Goal: Book appointment/travel/reservation

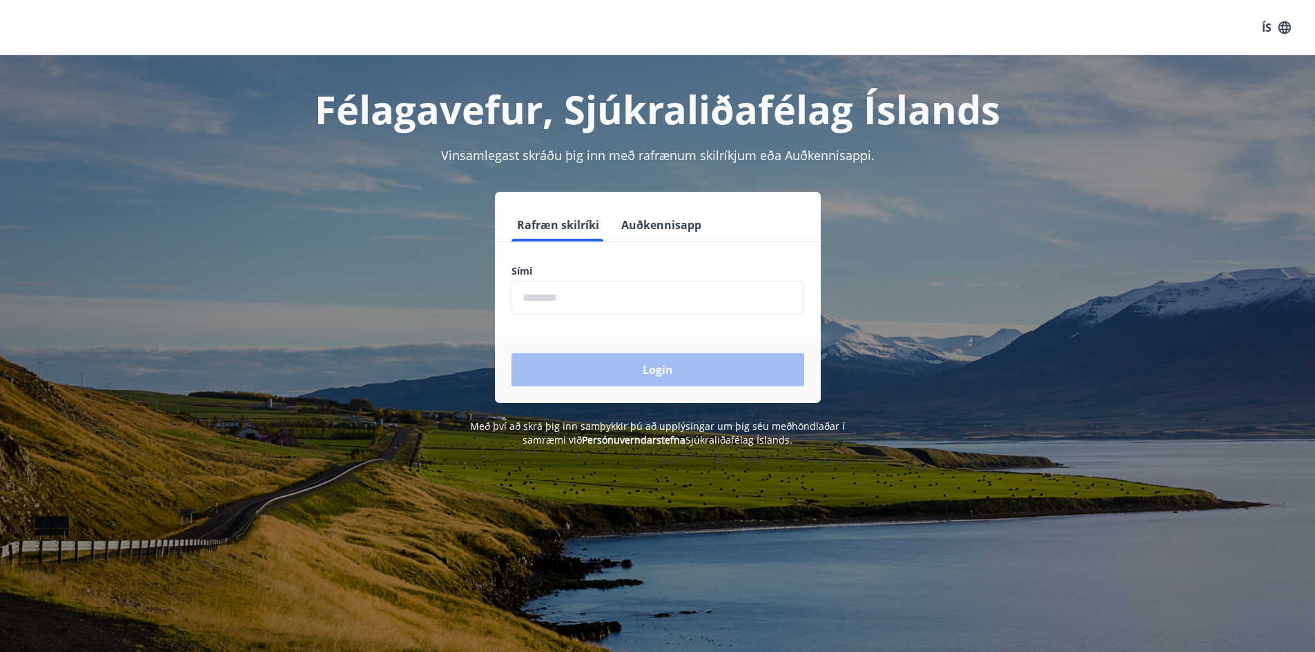
click at [686, 304] on input "phone" at bounding box center [657, 298] width 293 height 34
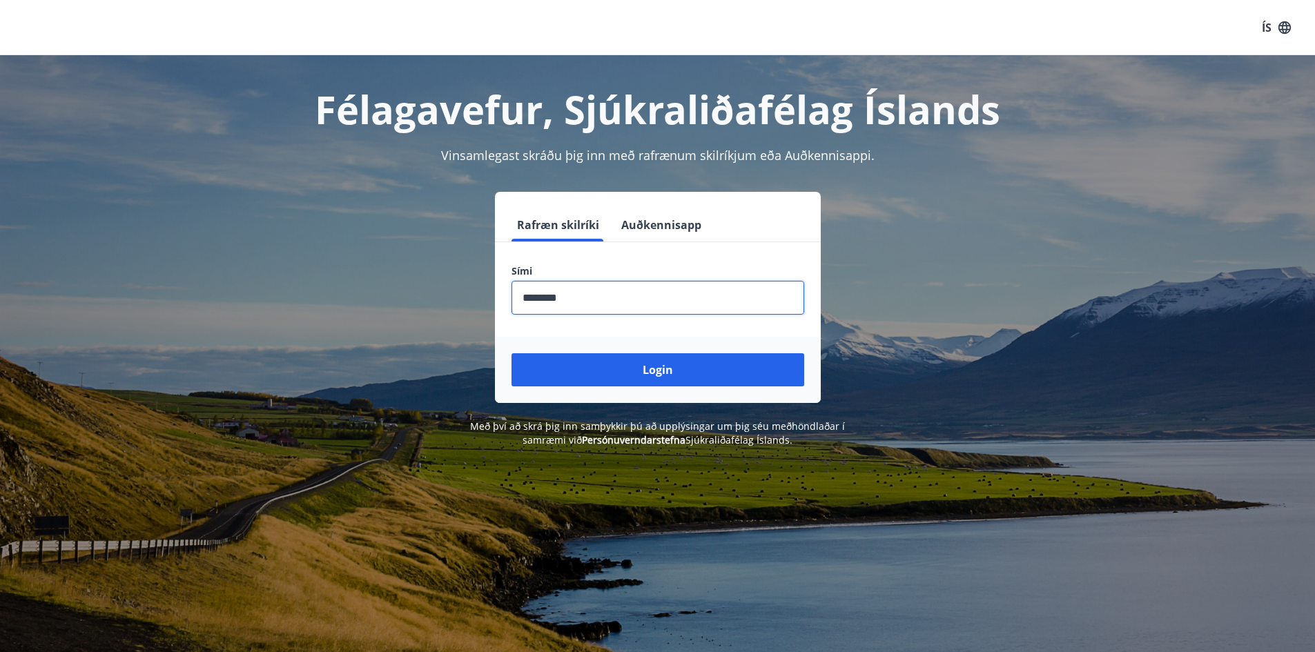
type input "********"
click at [511, 353] on button "Login" at bounding box center [657, 369] width 293 height 33
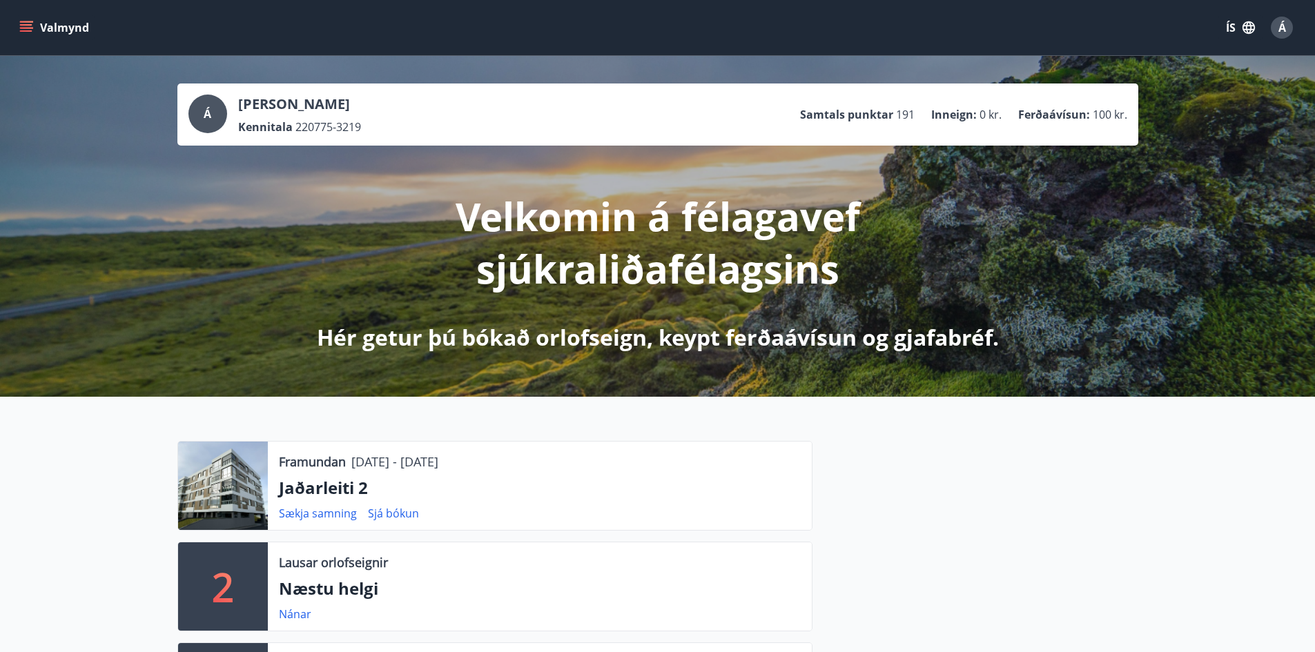
click at [21, 30] on icon "menu" at bounding box center [26, 28] width 14 height 14
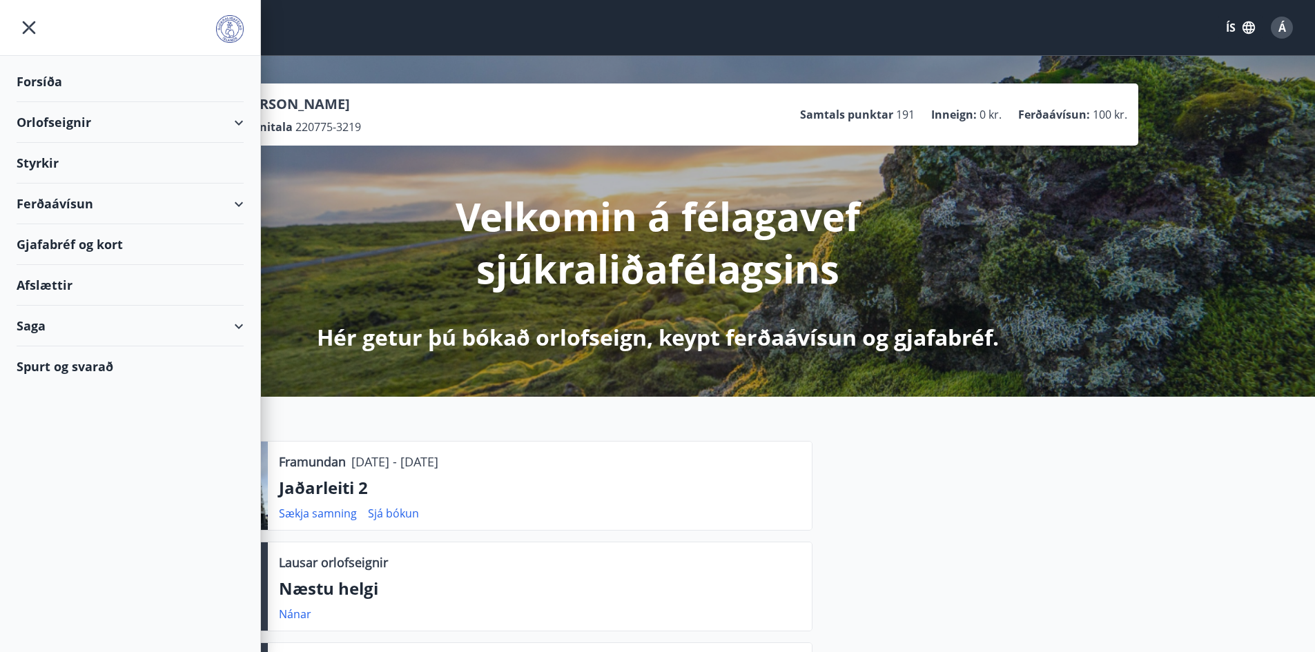
click at [239, 131] on div "Orlofseignir" at bounding box center [130, 122] width 227 height 41
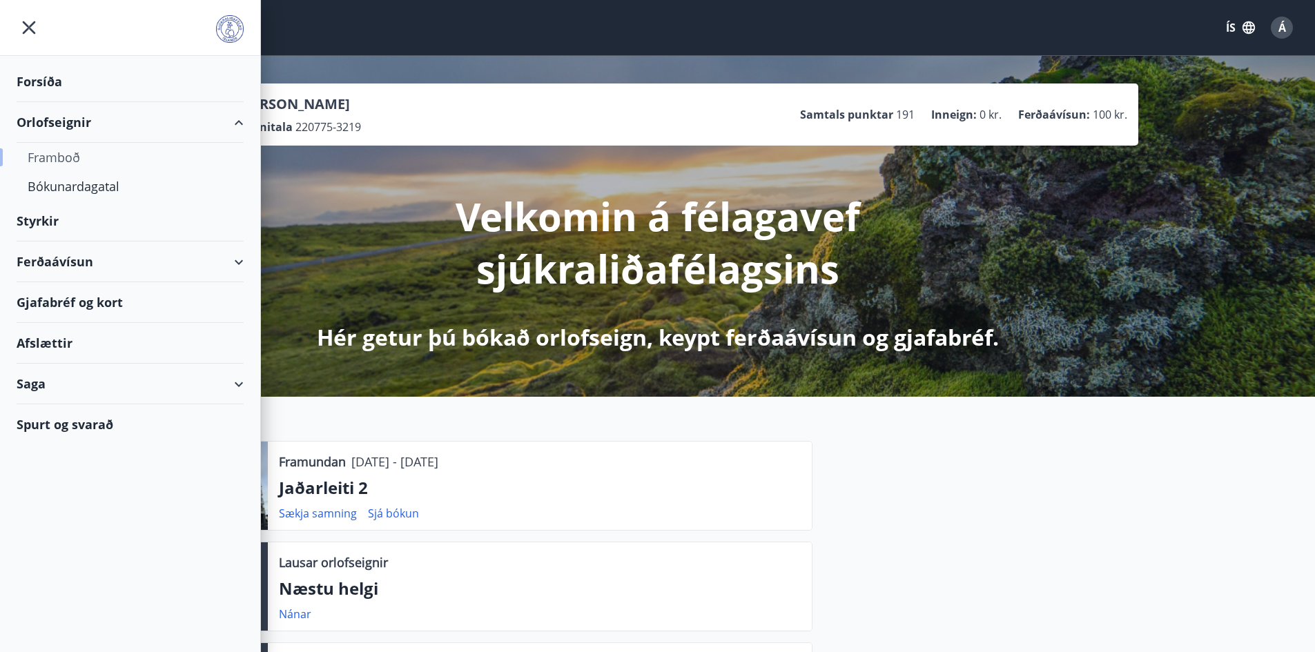
click at [67, 158] on div "Framboð" at bounding box center [130, 157] width 205 height 29
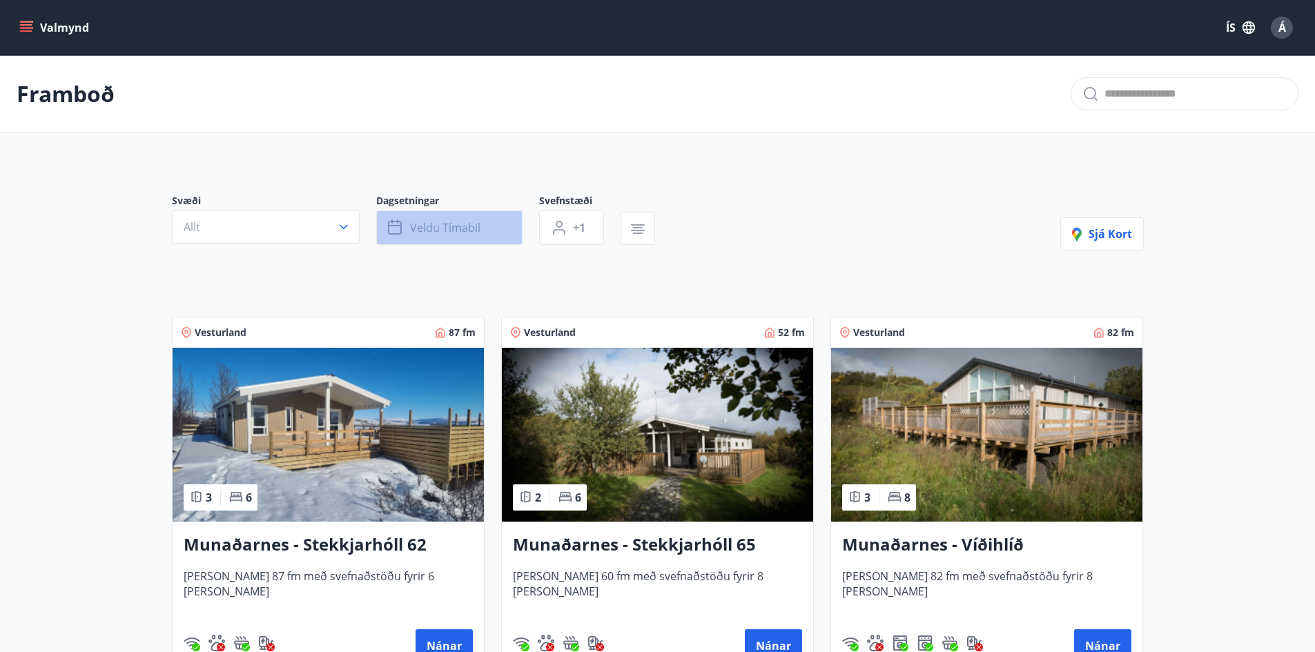
click at [514, 224] on button "Veldu tímabil" at bounding box center [449, 227] width 146 height 35
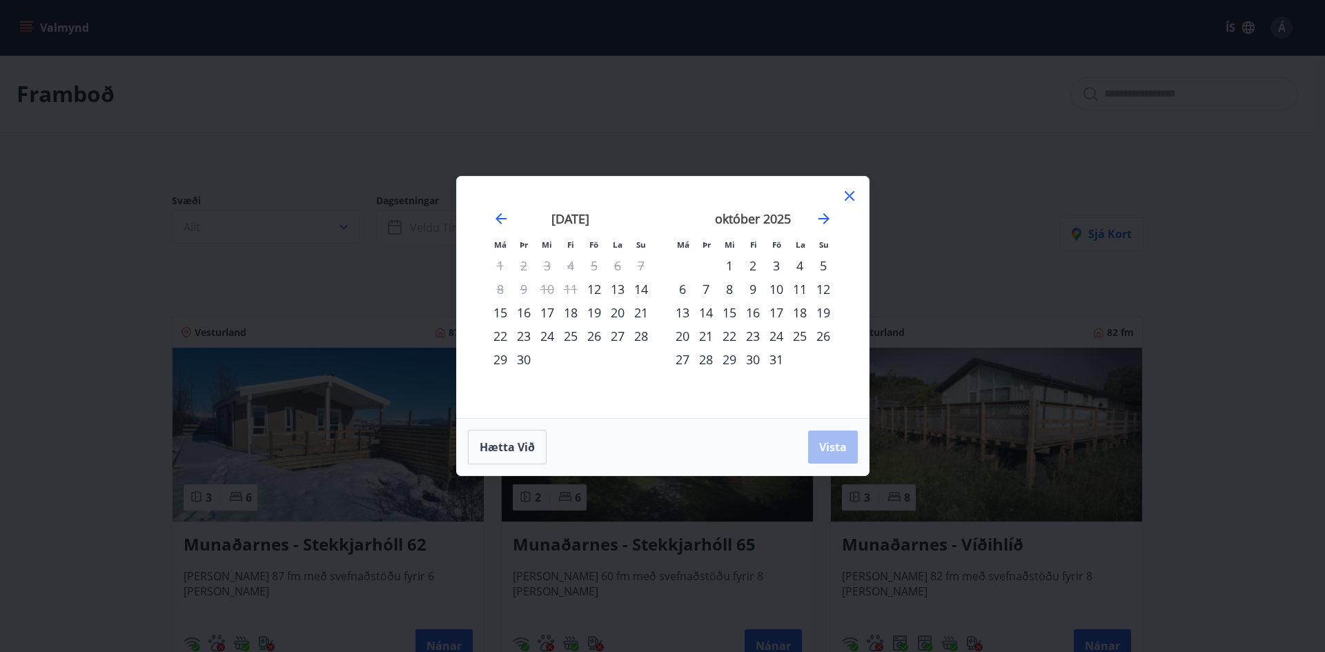
click at [752, 266] on div "2" at bounding box center [752, 265] width 23 height 23
click at [825, 268] on div "5" at bounding box center [823, 265] width 23 height 23
click at [773, 267] on div "3" at bounding box center [776, 265] width 23 height 23
click at [821, 445] on span "Vista" at bounding box center [833, 447] width 28 height 15
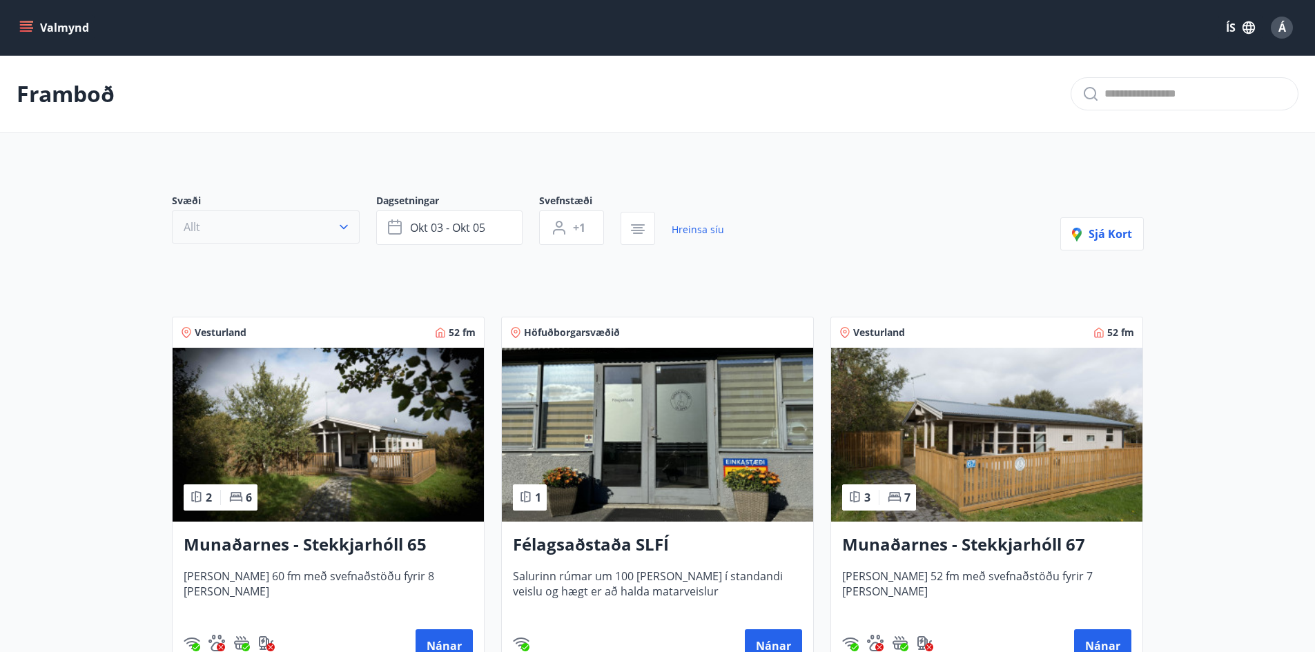
click at [354, 237] on button "Allt" at bounding box center [266, 226] width 188 height 33
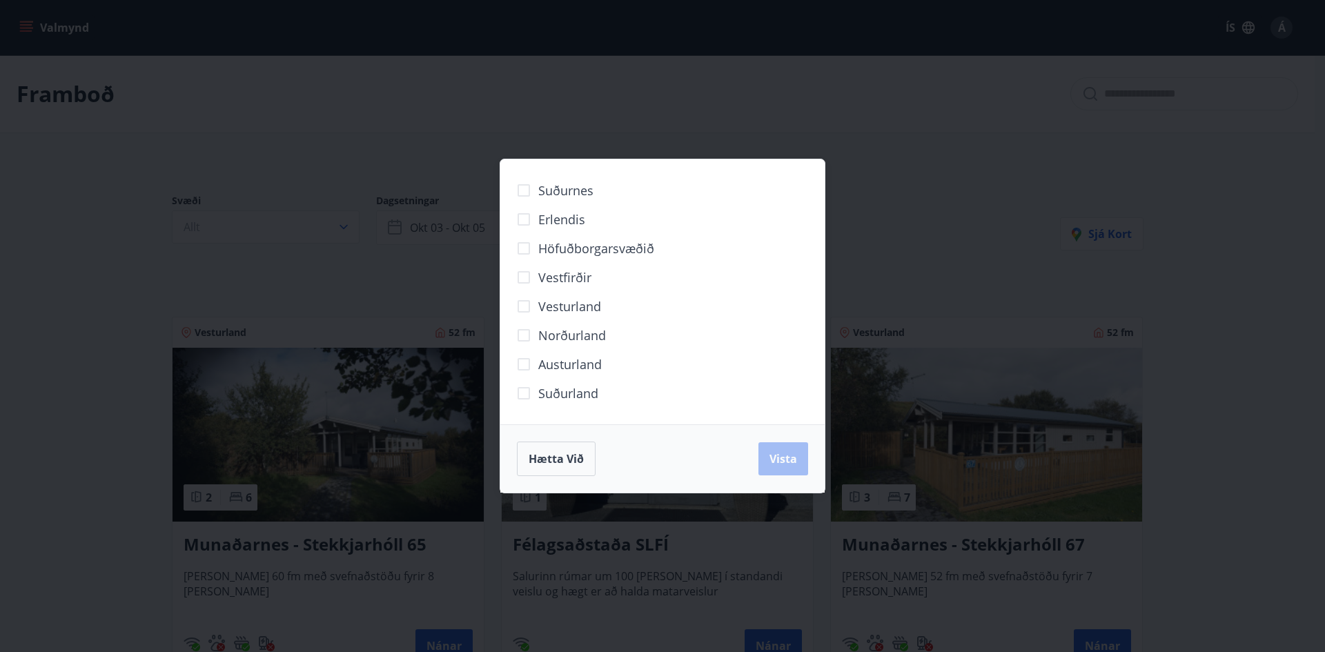
click at [578, 249] on span "Höfuðborgarsvæðið" at bounding box center [596, 248] width 116 height 18
click at [783, 462] on span "Vista" at bounding box center [784, 458] width 28 height 15
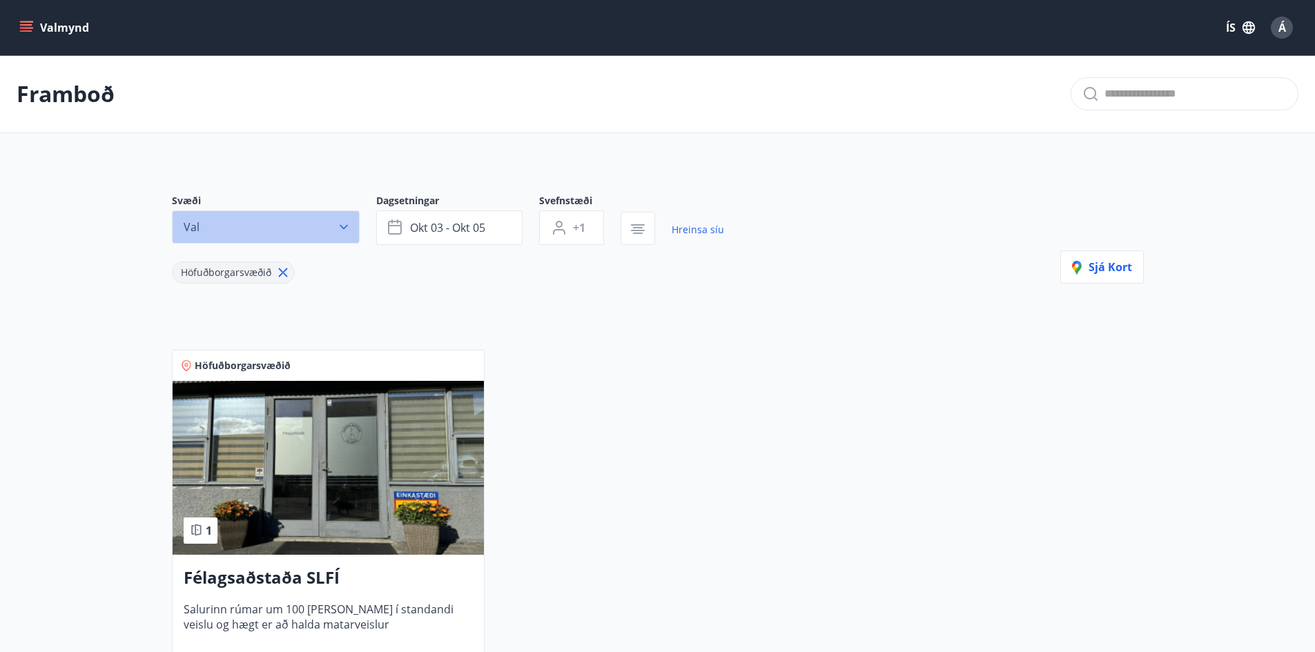
click at [326, 234] on button "Val" at bounding box center [266, 226] width 188 height 33
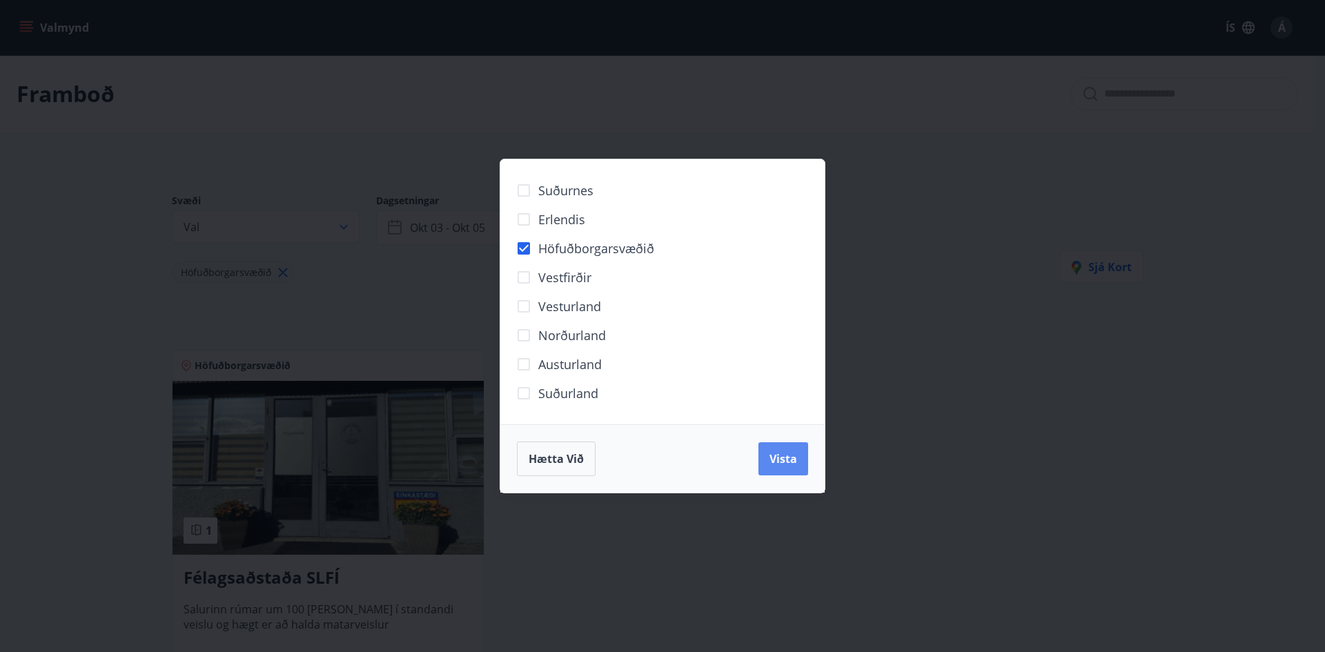
click at [791, 463] on span "Vista" at bounding box center [784, 458] width 28 height 15
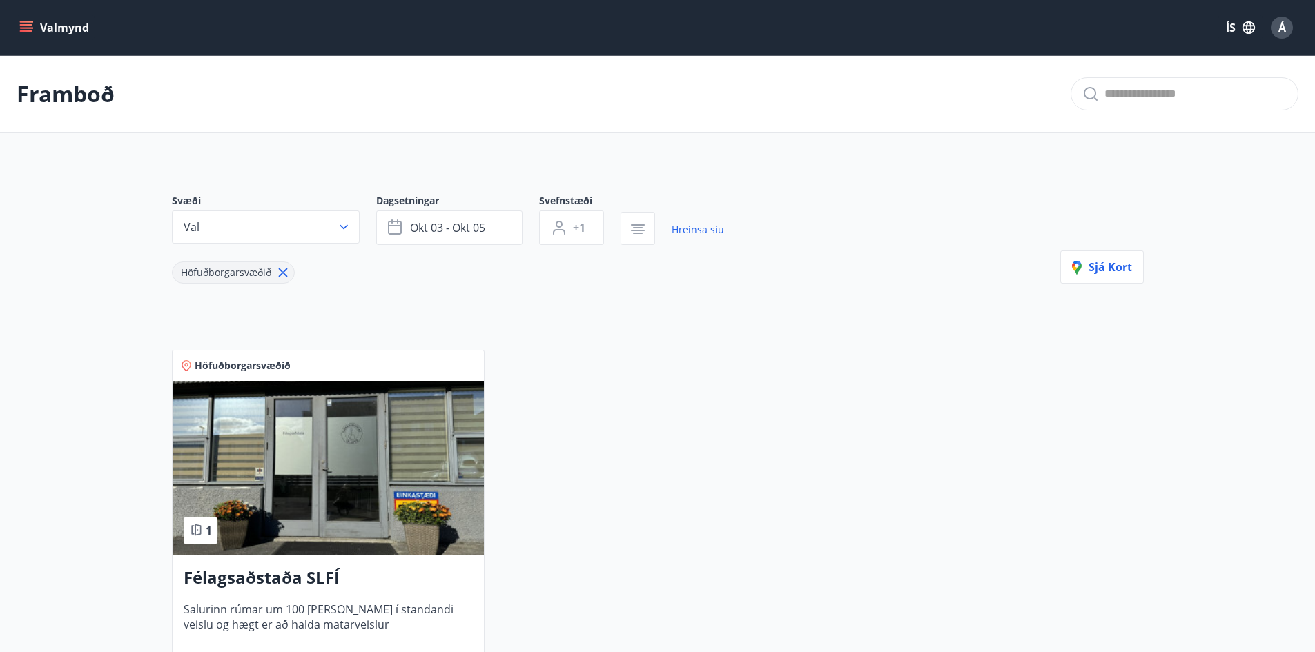
scroll to position [237, 0]
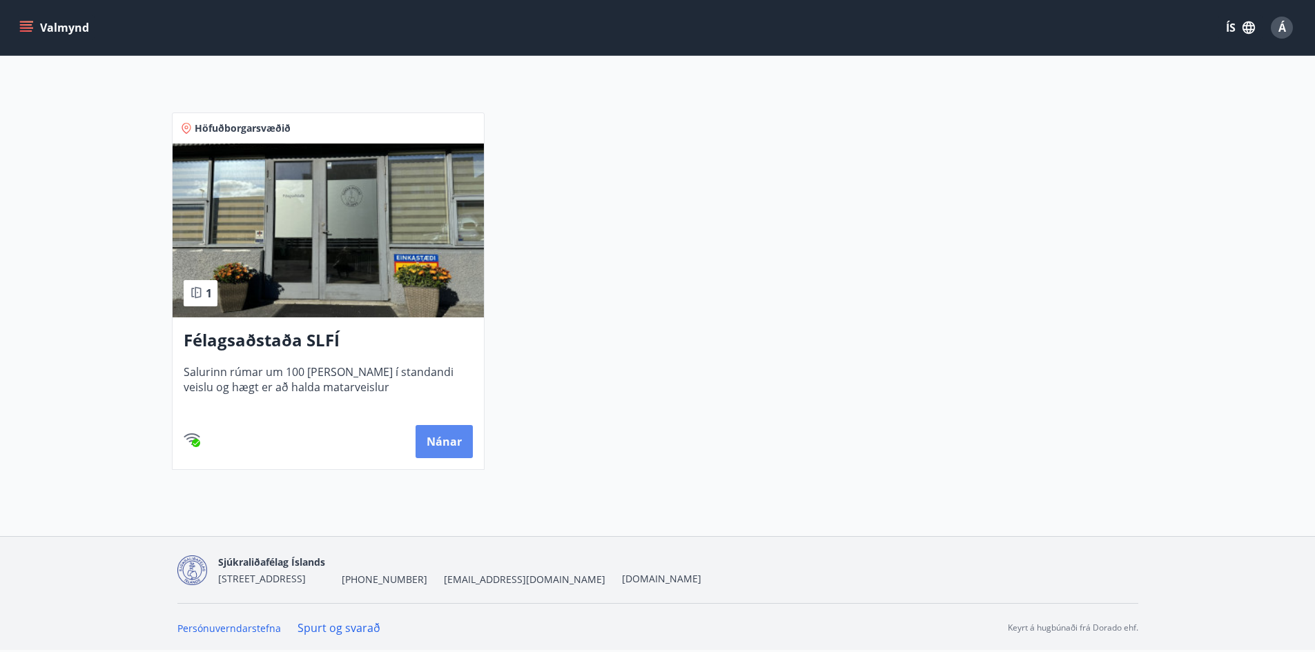
click at [431, 448] on button "Nánar" at bounding box center [443, 441] width 57 height 33
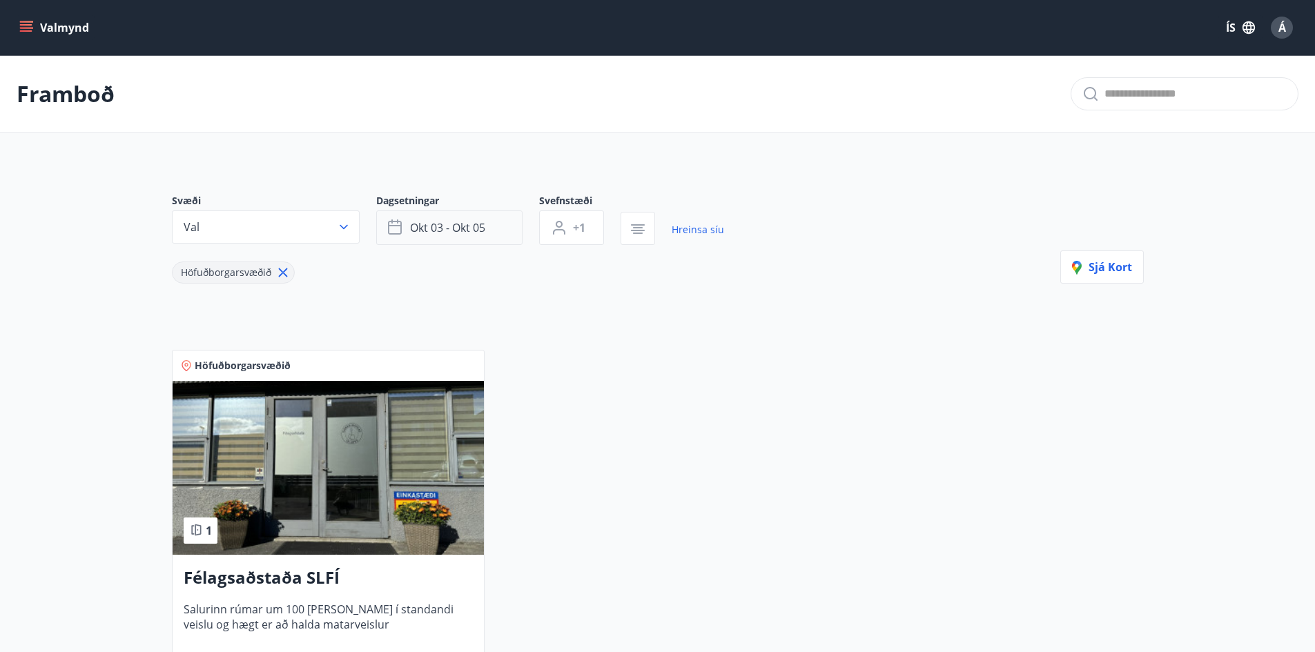
click at [406, 228] on button "okt 03 - okt 05" at bounding box center [449, 227] width 146 height 35
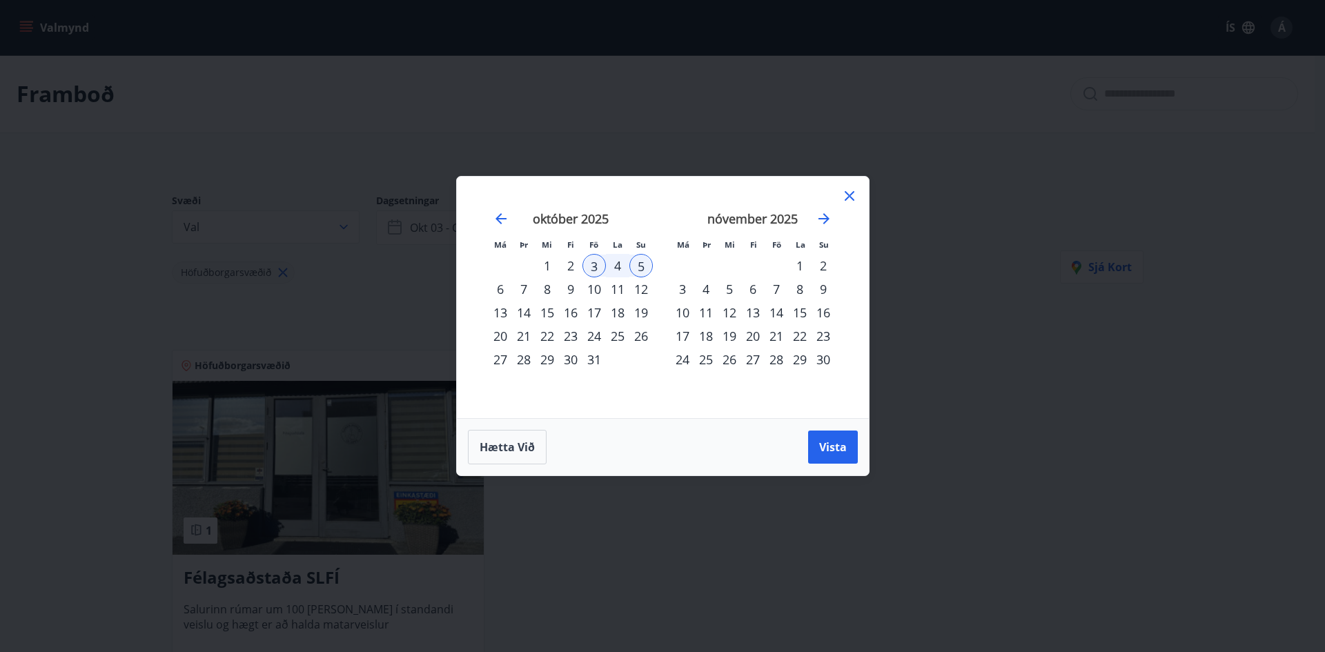
click at [591, 269] on div "3" at bounding box center [593, 265] width 23 height 23
click at [645, 268] on div "5" at bounding box center [640, 265] width 23 height 23
click at [594, 294] on div "10" at bounding box center [593, 288] width 23 height 23
click at [616, 294] on div "11" at bounding box center [617, 288] width 23 height 23
click at [640, 295] on div "12" at bounding box center [640, 288] width 23 height 23
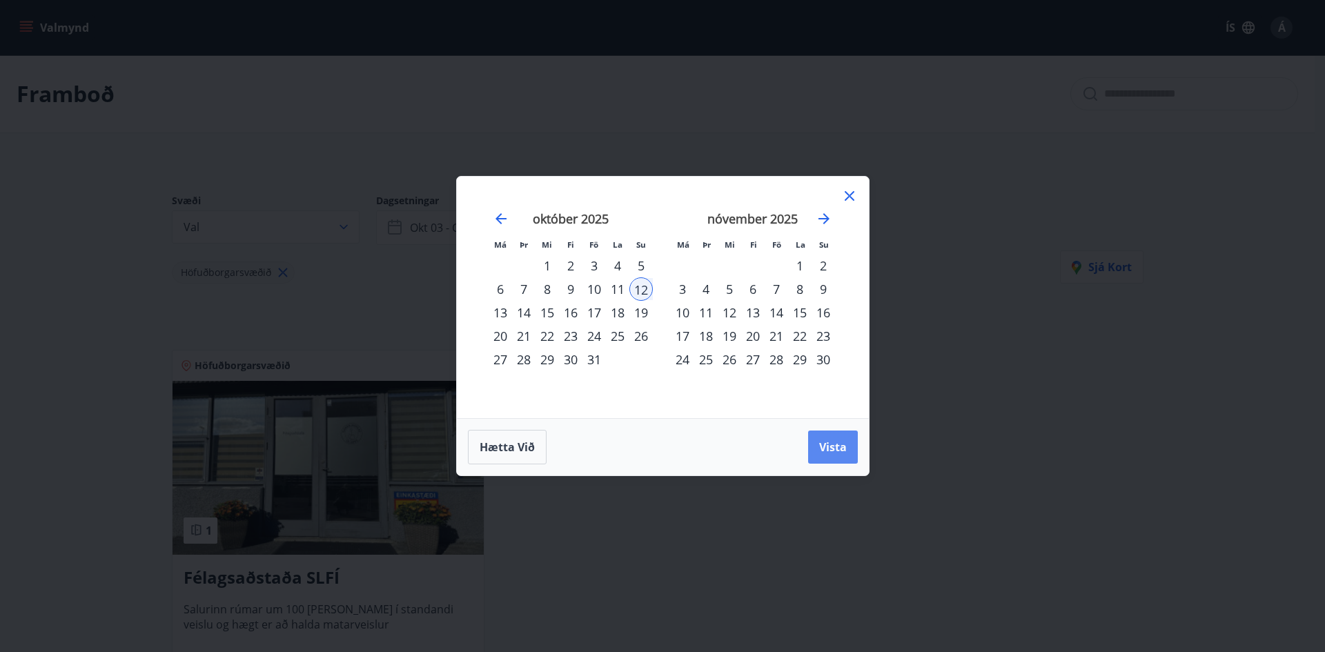
click at [841, 449] on span "Vista" at bounding box center [833, 447] width 28 height 15
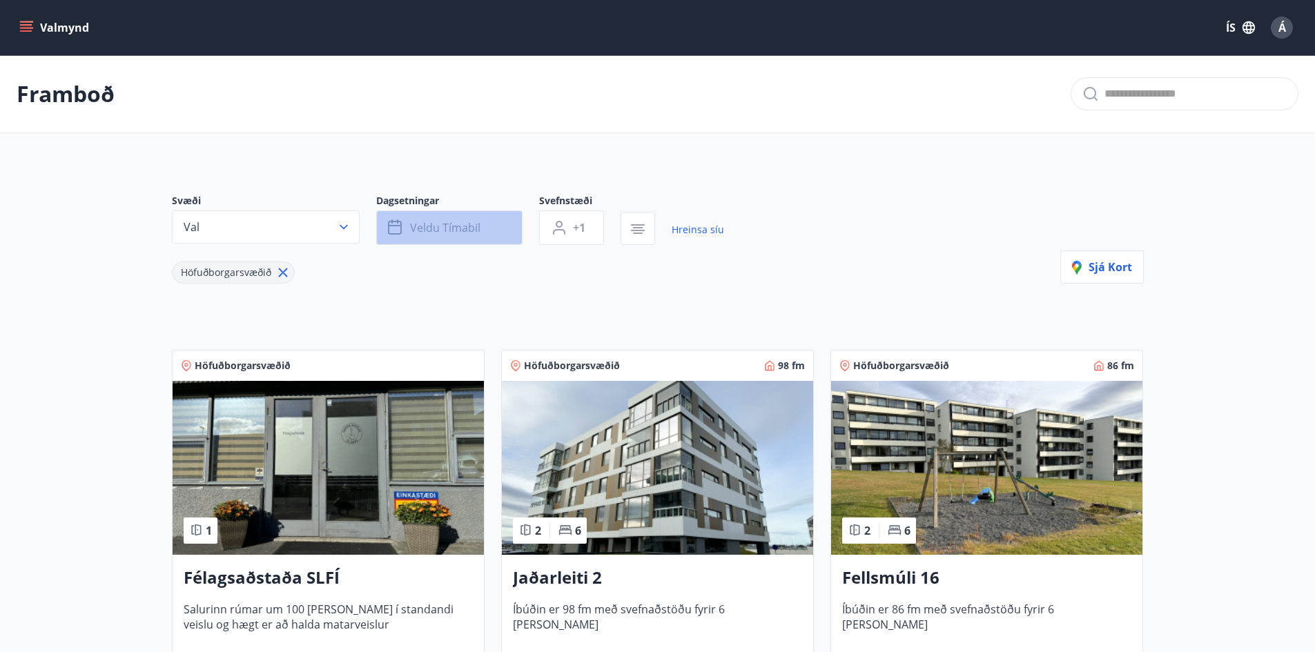
click at [410, 233] on span "Veldu tímabil" at bounding box center [445, 227] width 70 height 15
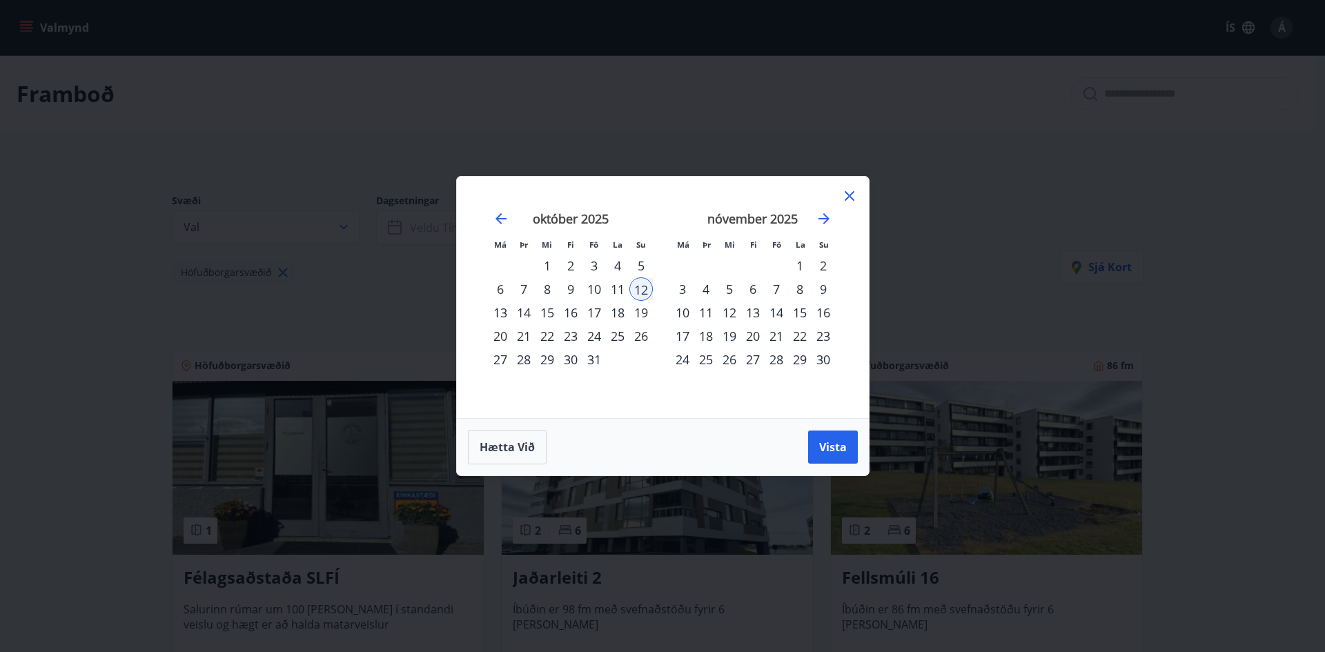
click at [574, 288] on div "9" at bounding box center [570, 288] width 23 height 23
click at [591, 291] on div "10" at bounding box center [593, 288] width 23 height 23
click at [654, 293] on div "[DATE] 1 2 3 4 5 6 7 8 9 10 11 12 13 14 15 16 17 18 19 20 21 22 23 24 25 26 27 …" at bounding box center [571, 306] width 182 height 226
click at [640, 295] on div "12" at bounding box center [640, 288] width 23 height 23
click at [598, 294] on div "10" at bounding box center [593, 288] width 23 height 23
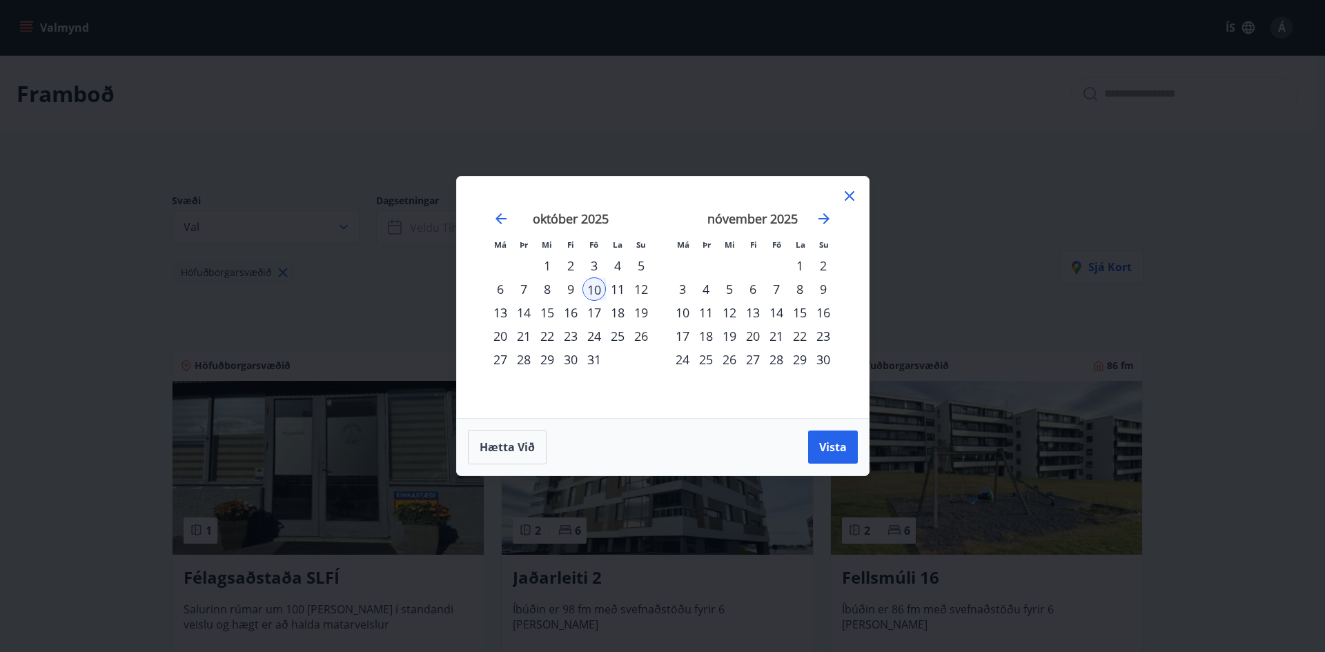
click at [638, 295] on div "12" at bounding box center [640, 288] width 23 height 23
click at [832, 445] on span "Vista" at bounding box center [833, 447] width 28 height 15
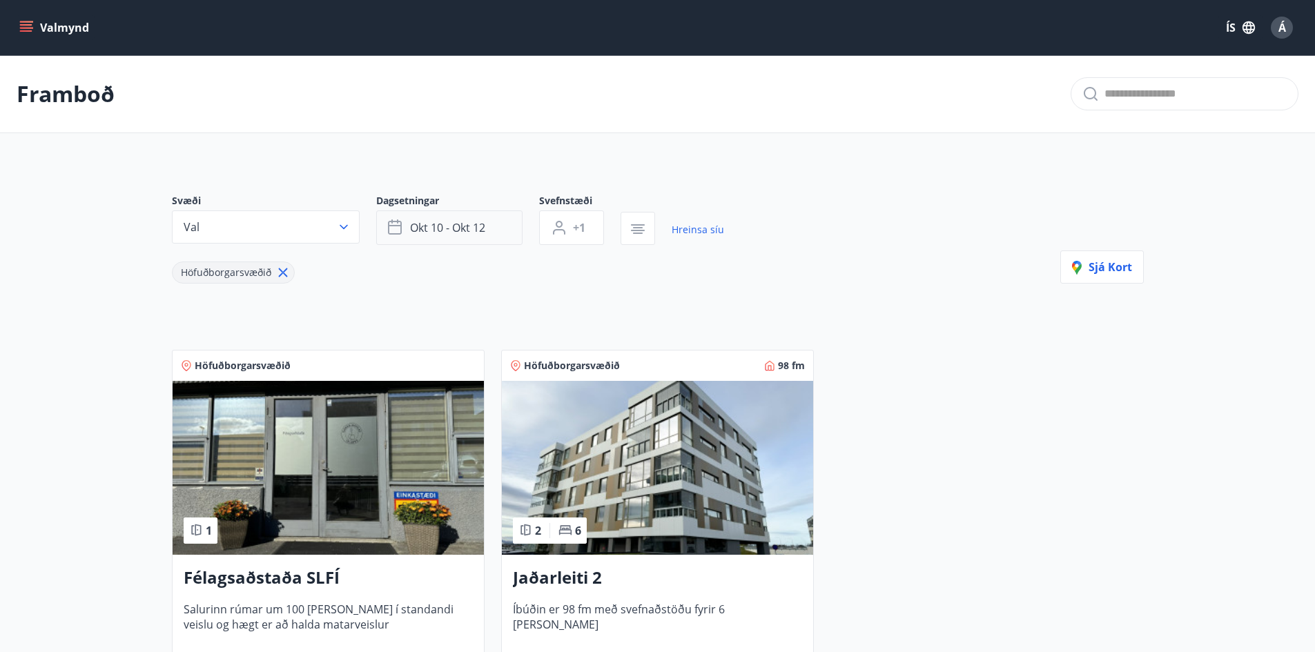
click at [396, 235] on icon "button" at bounding box center [395, 228] width 14 height 14
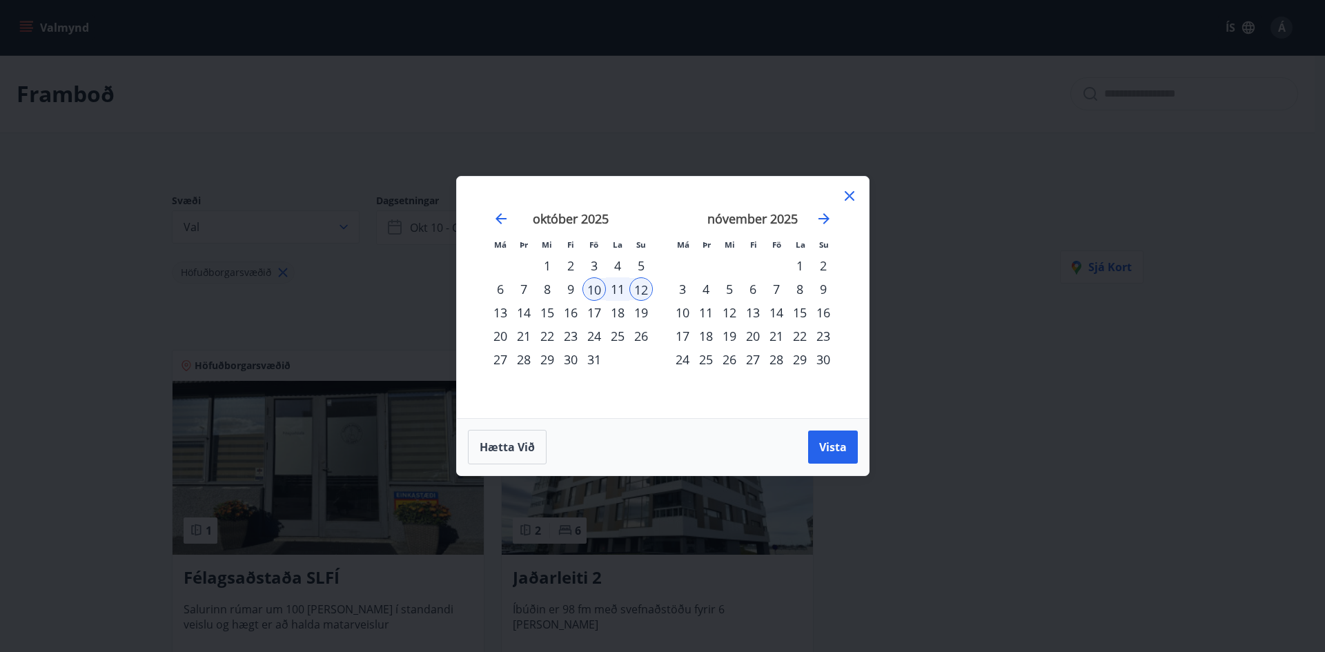
click at [592, 306] on div "17" at bounding box center [593, 312] width 23 height 23
click at [591, 266] on div "3" at bounding box center [593, 265] width 23 height 23
click at [504, 288] on div "6" at bounding box center [500, 288] width 23 height 23
click at [827, 447] on span "Vista" at bounding box center [833, 447] width 28 height 15
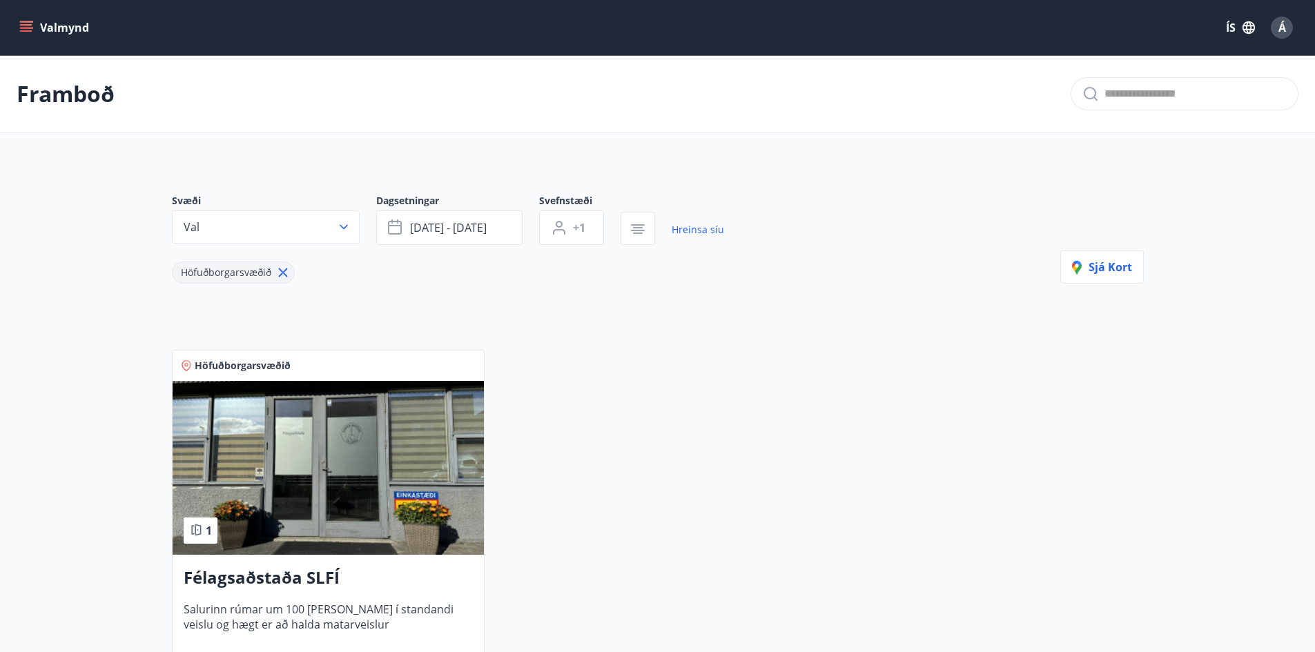
click at [1275, 30] on div "Á" at bounding box center [1282, 28] width 22 height 22
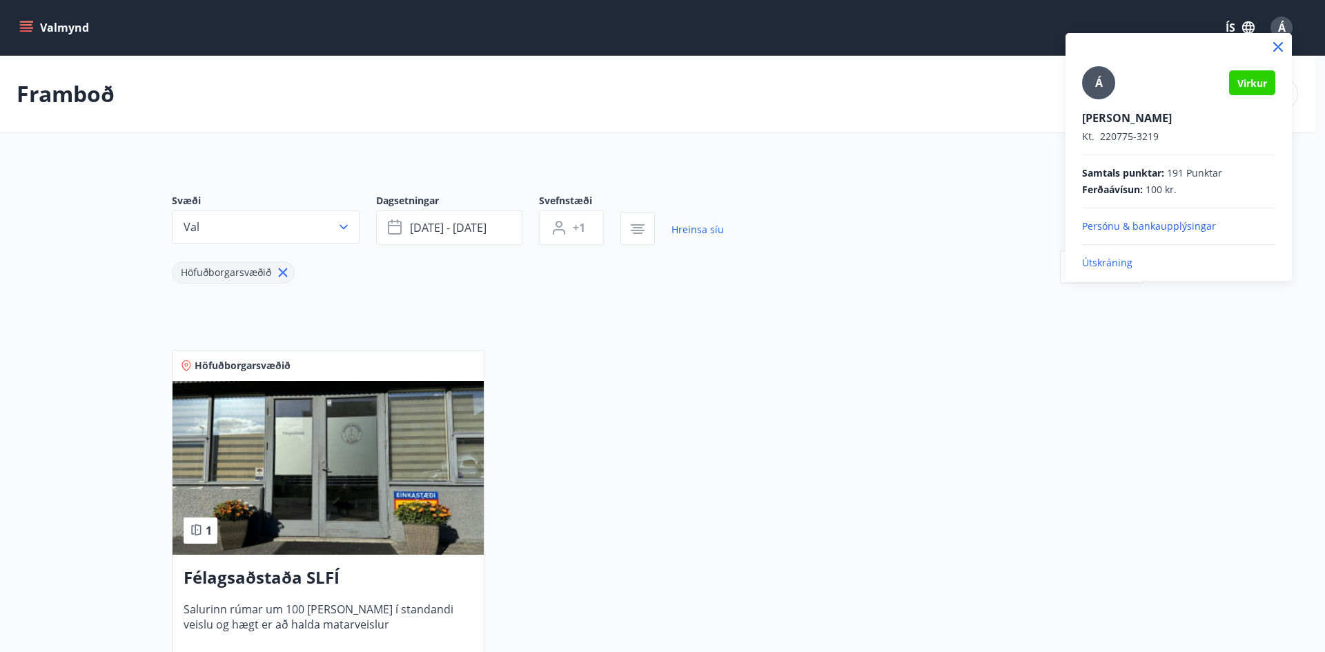
click at [1113, 260] on p "Útskráning" at bounding box center [1178, 263] width 193 height 14
